Goal: Task Accomplishment & Management: Manage account settings

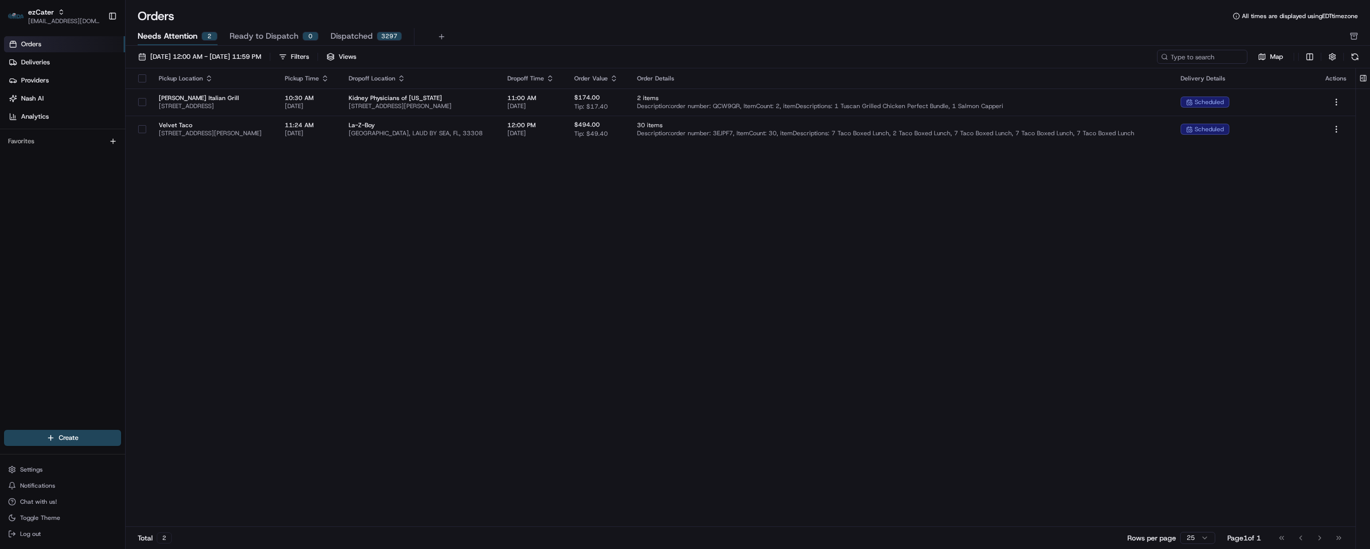
click at [368, 186] on div "Pickup Location Pickup Time Dropoff Location Dropoff Time Order Value Order Det…" at bounding box center [741, 297] width 1230 height 458
click at [179, 35] on span "Needs Attention" at bounding box center [168, 36] width 60 height 12
click at [176, 62] on button "[DATE] 12:00 AM - [DATE] 11:59 PM" at bounding box center [200, 57] width 132 height 14
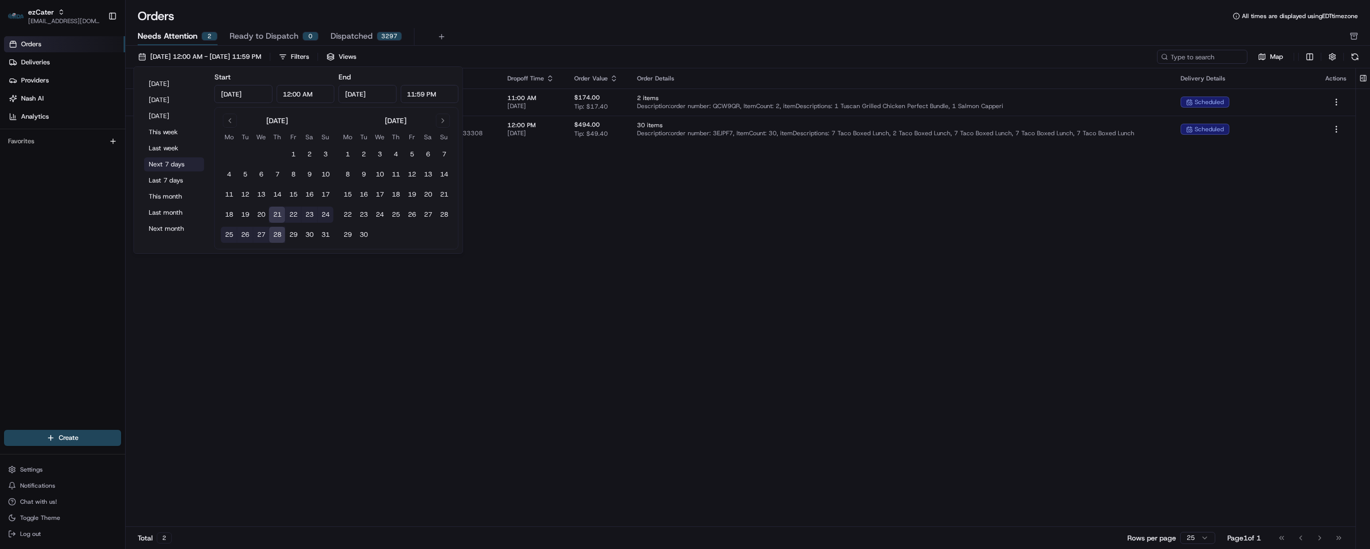
click at [168, 162] on button "Next 7 days" at bounding box center [174, 164] width 60 height 14
click at [612, 246] on div "Pickup Location Pickup Time Dropoff Location Dropoff Time Order Value Order Det…" at bounding box center [741, 297] width 1230 height 458
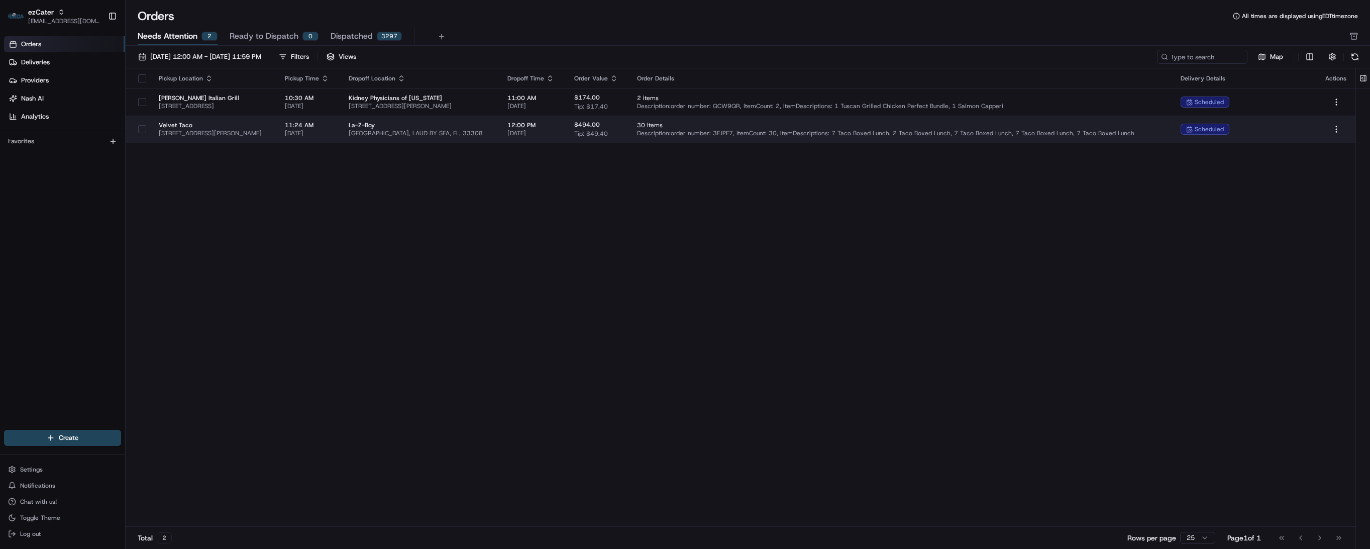
click at [474, 127] on span "La-Z-Boy" at bounding box center [420, 125] width 143 height 8
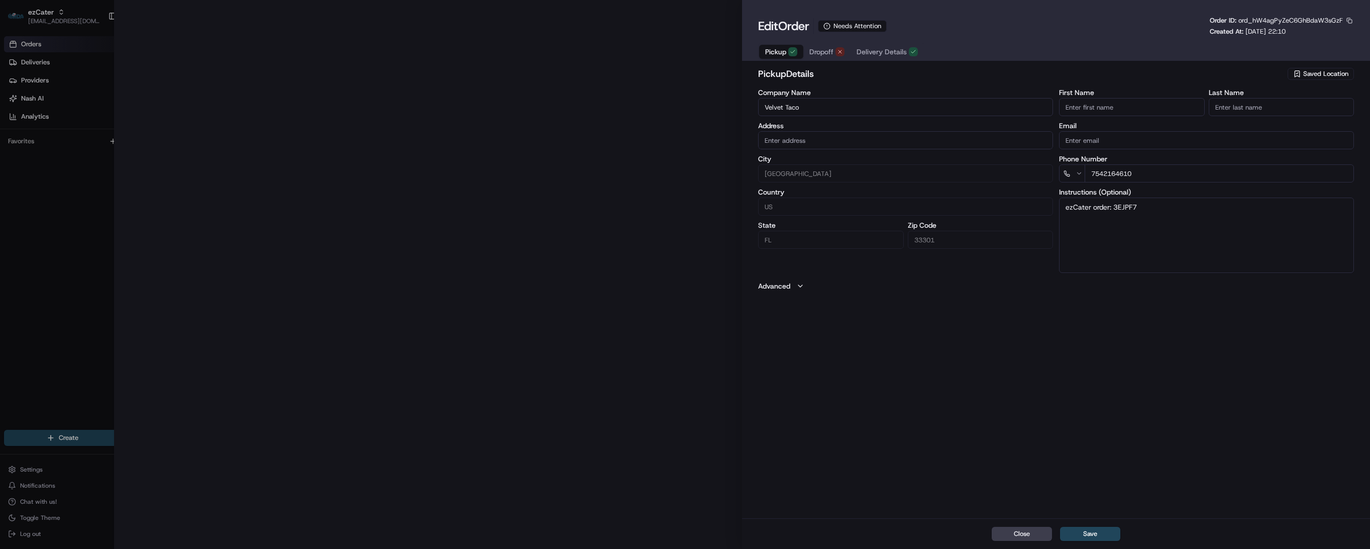
type input "[STREET_ADDRESS][PERSON_NAME]"
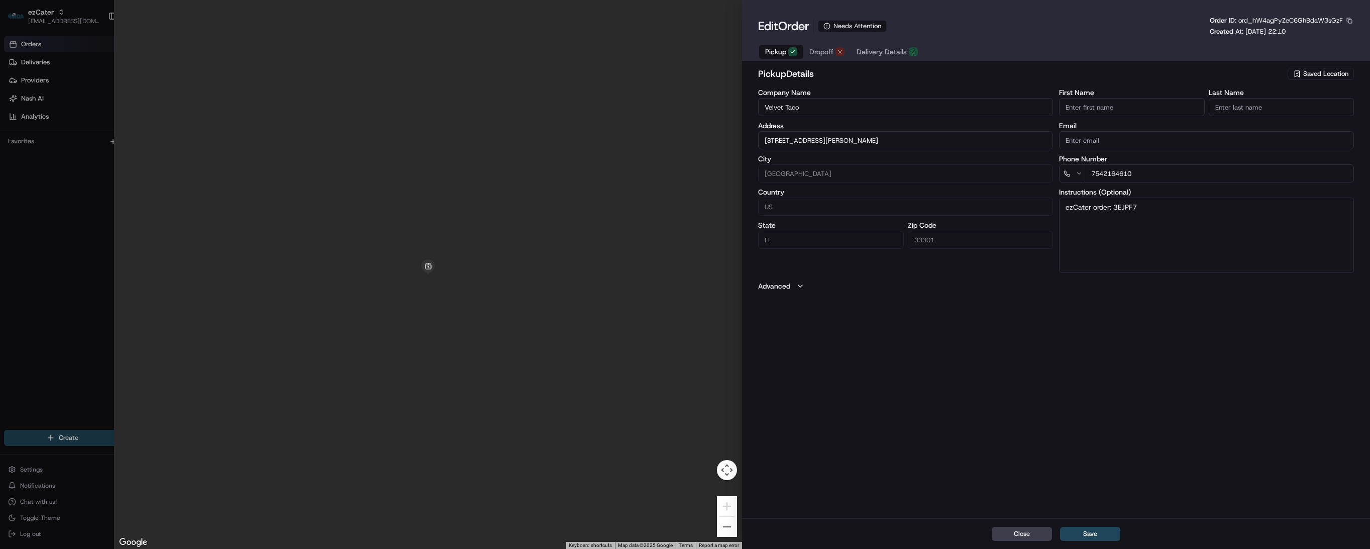
click at [821, 56] on span "Dropoff" at bounding box center [821, 52] width 24 height 10
drag, startPoint x: 897, startPoint y: 142, endPoint x: 720, endPoint y: 142, distance: 177.9
click at [720, 142] on div "Close ← Move left → Move right ↑ Move up ↓ Move down + Zoom in - Zoom out Home …" at bounding box center [742, 274] width 1256 height 549
click at [819, 532] on div "Close Save" at bounding box center [1056, 533] width 628 height 31
drag, startPoint x: 799, startPoint y: 105, endPoint x: 716, endPoint y: 105, distance: 83.4
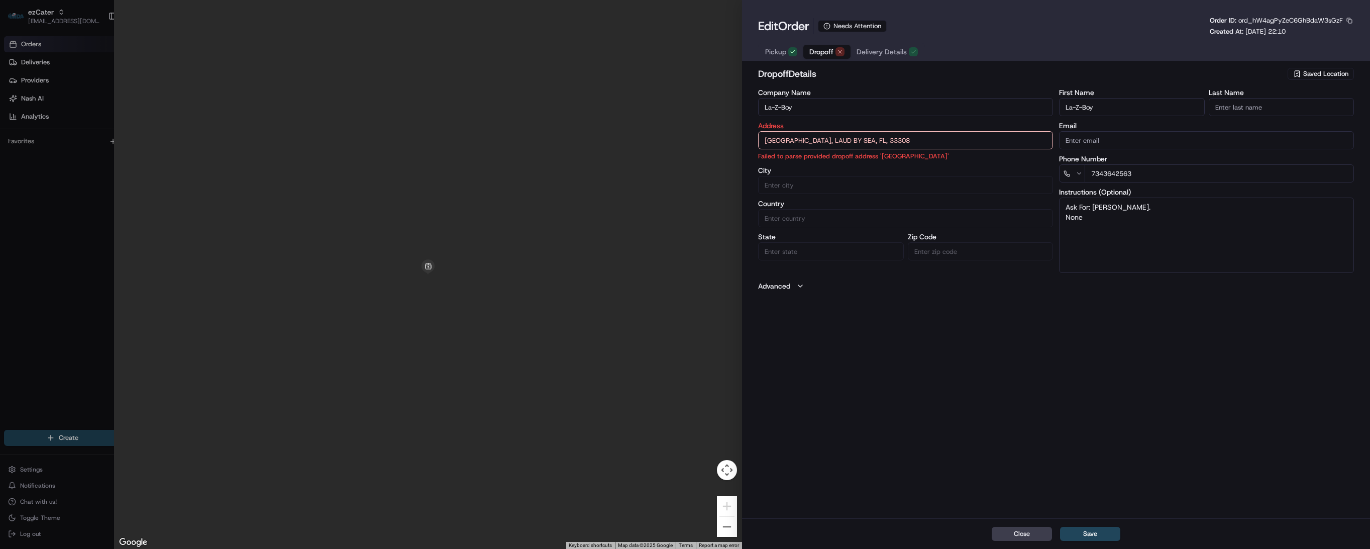
click at [716, 105] on div "Close ← Move left → Move right ↑ Move up ↓ Move down + Zoom in - Zoom out Home …" at bounding box center [742, 274] width 1256 height 549
click at [812, 521] on div "Close Save" at bounding box center [1056, 533] width 628 height 31
click at [837, 529] on div "Close Save" at bounding box center [1056, 533] width 628 height 31
drag, startPoint x: 875, startPoint y: 533, endPoint x: 876, endPoint y: 516, distance: 16.6
click at [875, 533] on div "Close Save" at bounding box center [1056, 533] width 628 height 31
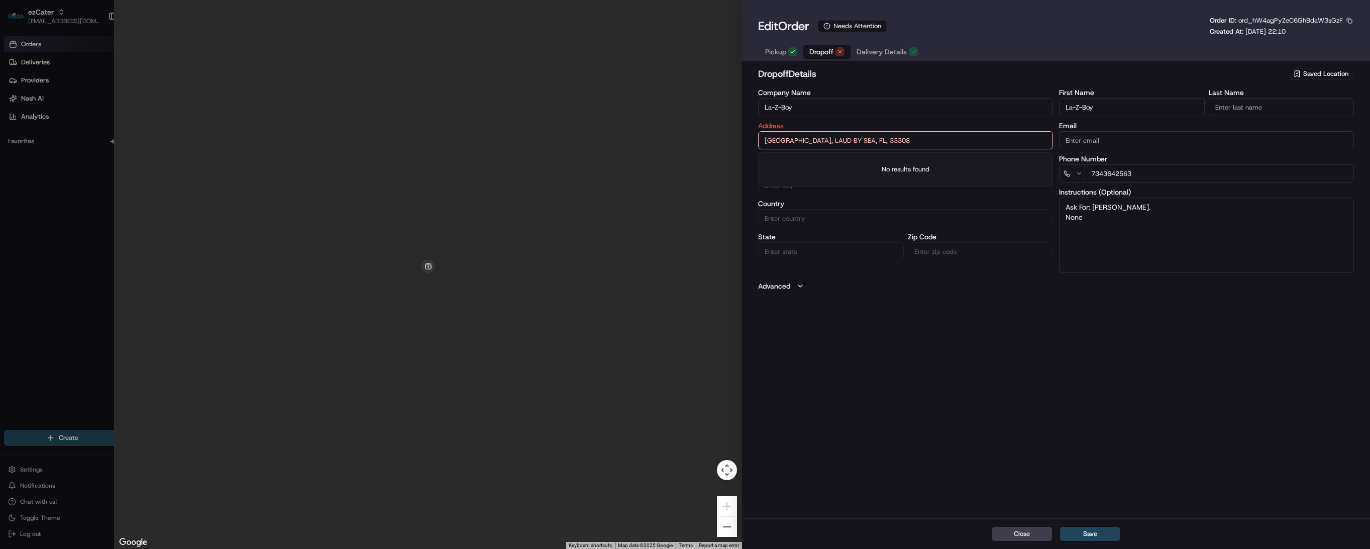
drag, startPoint x: 903, startPoint y: 132, endPoint x: 735, endPoint y: 135, distance: 168.4
click at [735, 135] on div "Close ← Move left → Move right ↑ Move up ↓ Move down + Zoom in - Zoom out Home …" at bounding box center [742, 274] width 1256 height 549
paste input "[STREET_ADDRESS]"
type input "[STREET_ADDRESS]"
click at [1084, 530] on button "Save" at bounding box center [1090, 534] width 60 height 14
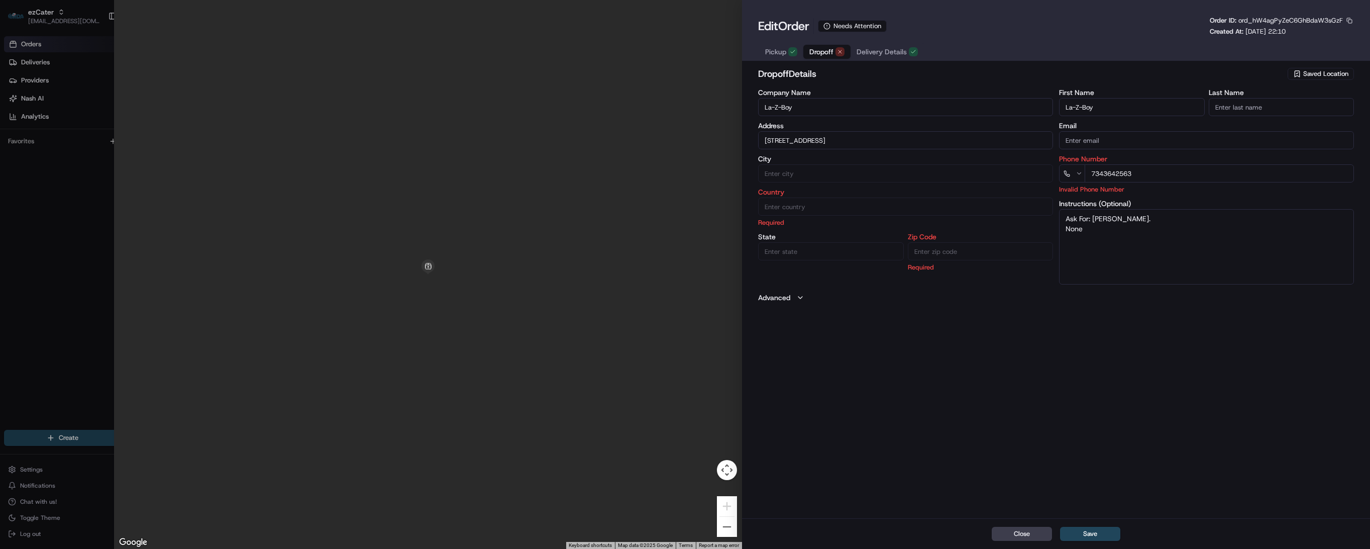
click at [74, 314] on div at bounding box center [685, 274] width 1370 height 549
type input "+1"
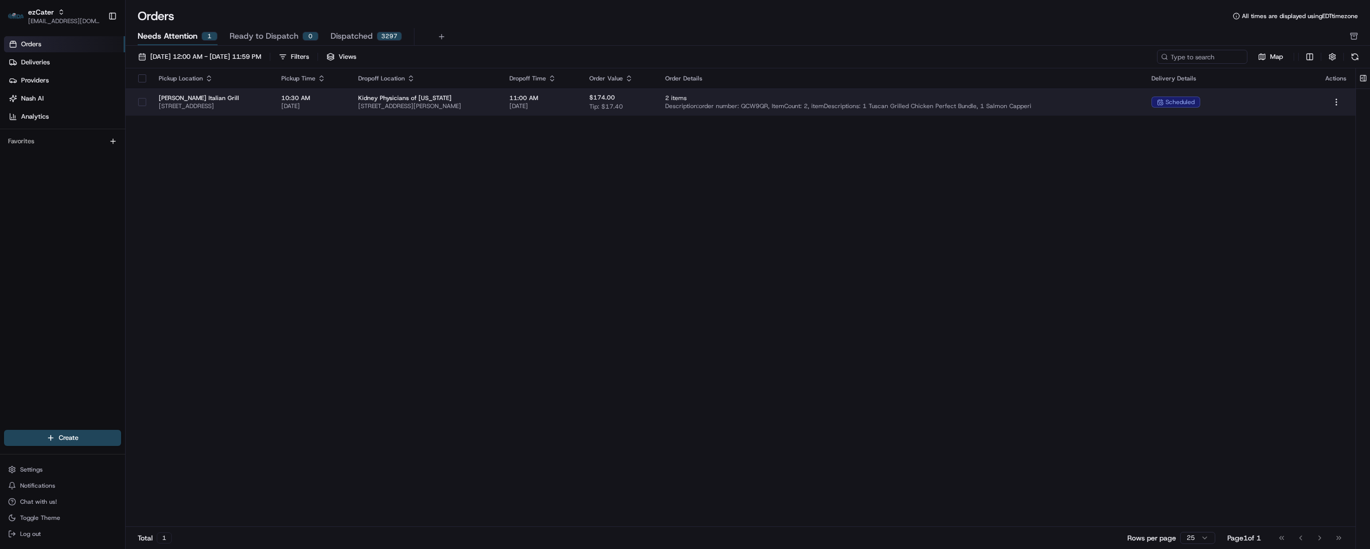
click at [265, 96] on span "[PERSON_NAME] Italian Grill" at bounding box center [212, 98] width 107 height 8
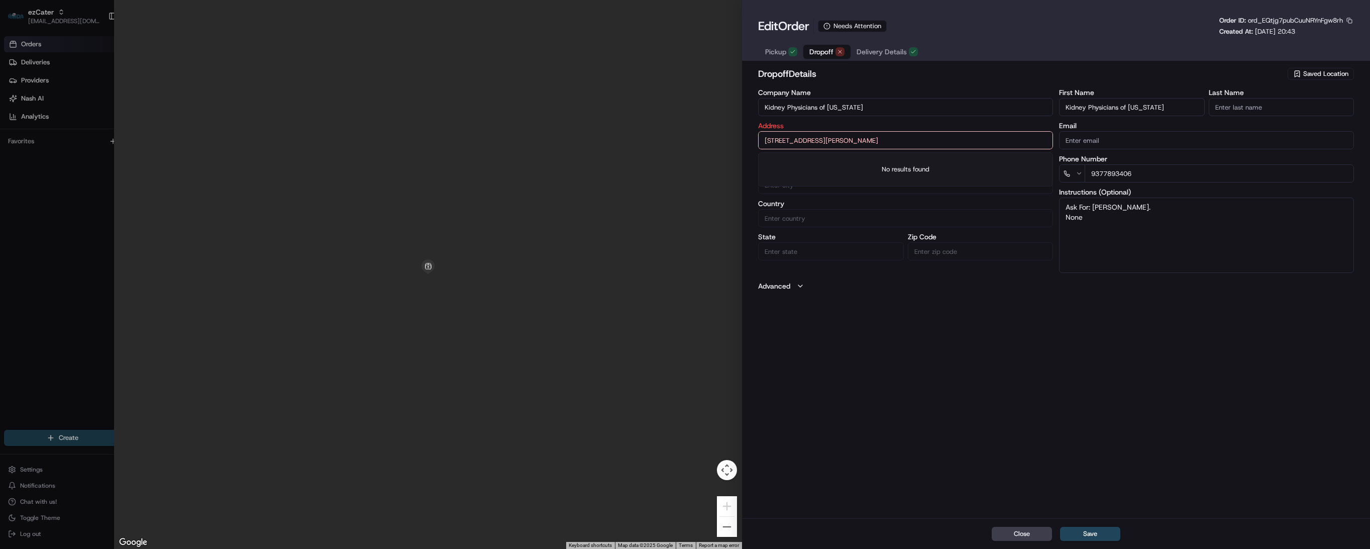
drag, startPoint x: 908, startPoint y: 142, endPoint x: 752, endPoint y: 141, distance: 155.8
click at [752, 141] on div "dropoff Details Saved Location Company Name Kidney Physicians of [US_STATE] Add…" at bounding box center [1056, 291] width 628 height 453
click at [840, 537] on div "Close Save" at bounding box center [1056, 533] width 628 height 31
drag, startPoint x: 858, startPoint y: 109, endPoint x: 733, endPoint y: 111, distance: 125.1
click at [732, 111] on div "Close ← Move left → Move right ↑ Move up ↓ Move down + Zoom in - Zoom out Home …" at bounding box center [742, 274] width 1256 height 549
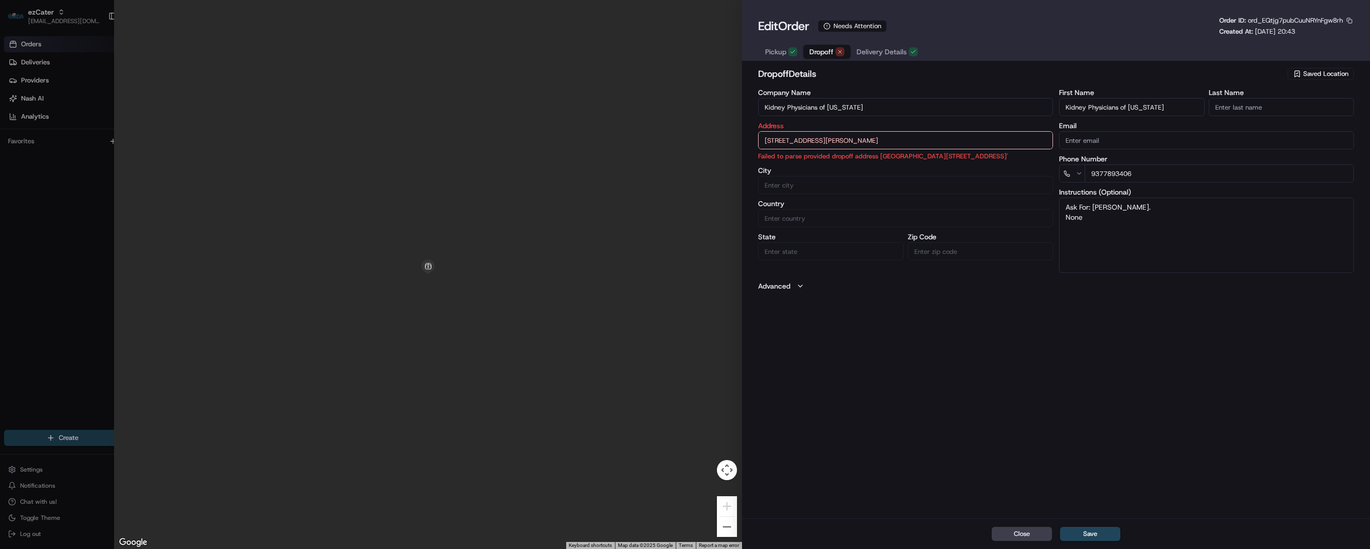
click at [809, 532] on div "Close Save" at bounding box center [1056, 533] width 628 height 31
drag, startPoint x: 919, startPoint y: 142, endPoint x: 702, endPoint y: 140, distance: 216.1
click at [701, 142] on div "Close ← Move left → Move right ↑ Move up ↓ Move down + Zoom in - Zoom out Home …" at bounding box center [742, 274] width 1256 height 549
paste input "[STREET_ADDRESS]"
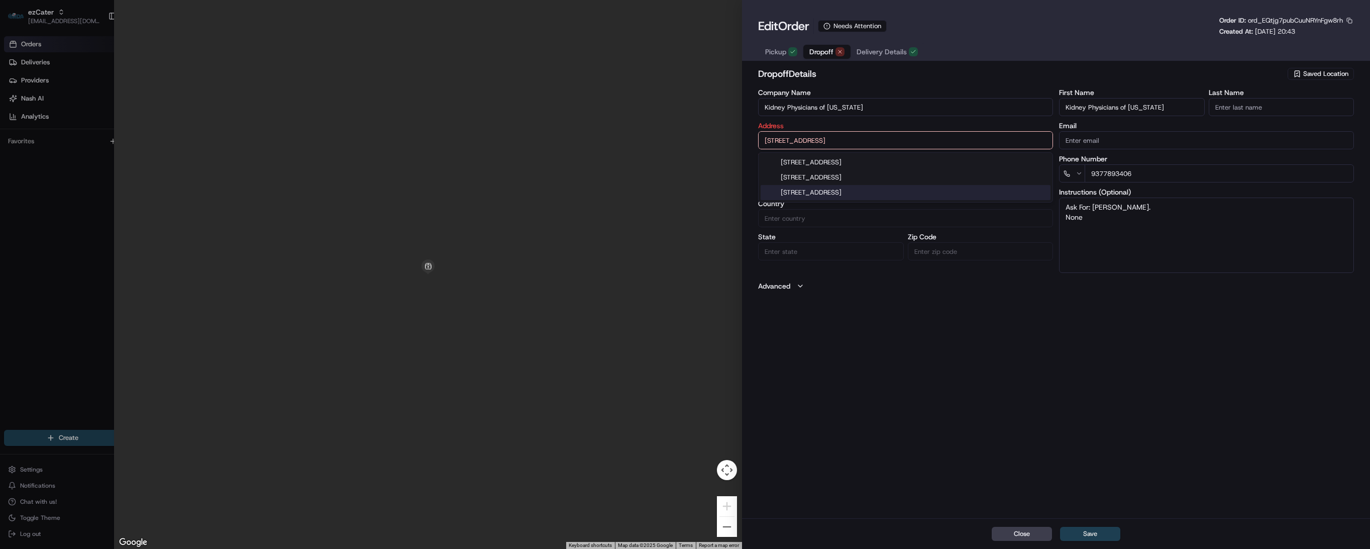
type input "[STREET_ADDRESS]"
click at [1091, 535] on button "Save" at bounding box center [1090, 534] width 60 height 14
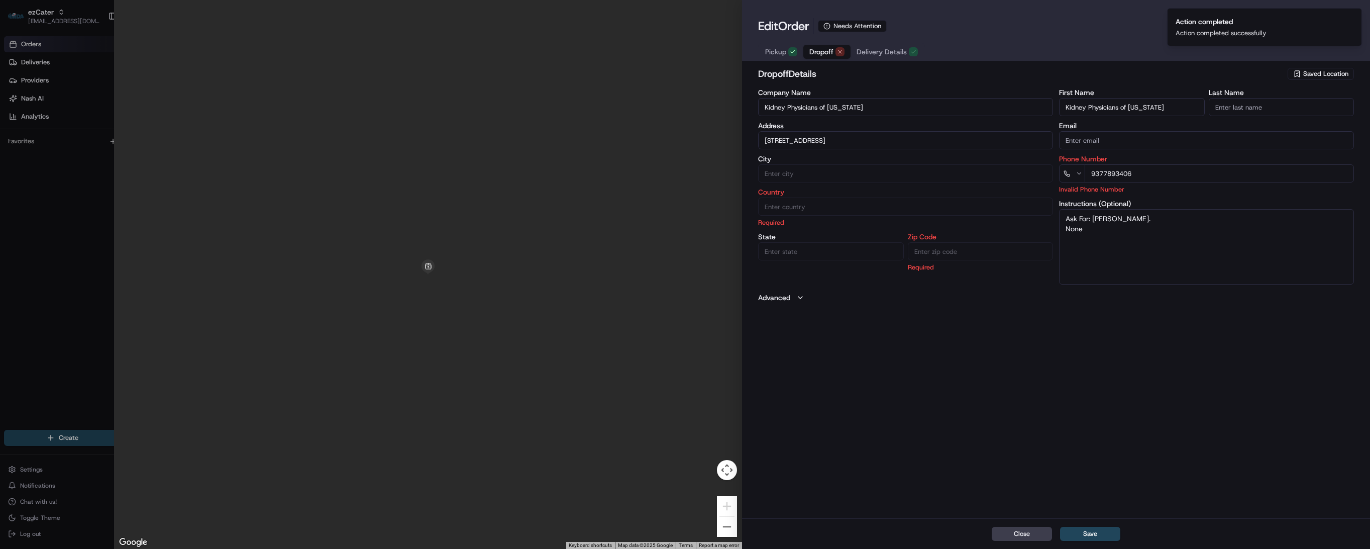
click at [77, 262] on div at bounding box center [685, 274] width 1370 height 549
type input "+1"
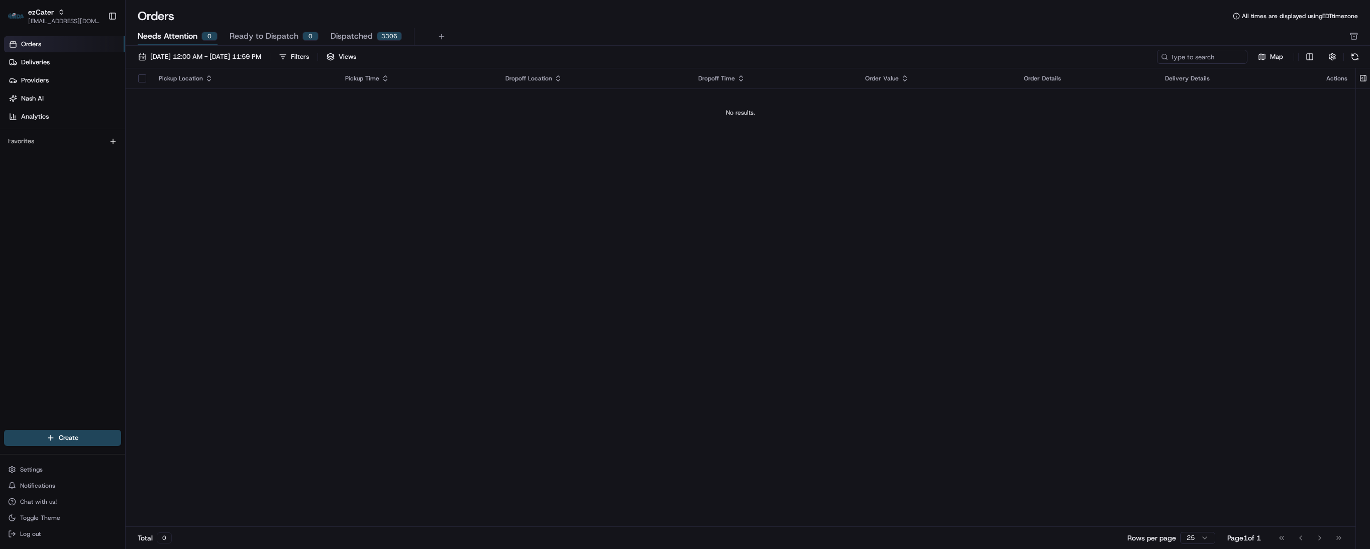
click at [822, 536] on div "Total 0 Rows per page 25 Page 1 of 1 Go to first page Go to previous page Go to…" at bounding box center [741, 537] width 1230 height 23
drag, startPoint x: 707, startPoint y: 524, endPoint x: 710, endPoint y: 529, distance: 6.1
click at [707, 524] on div "Pickup Location Pickup Time Dropoff Location Dropoff Time Order Value Order Det…" at bounding box center [741, 297] width 1230 height 458
